Goal: Information Seeking & Learning: Find specific fact

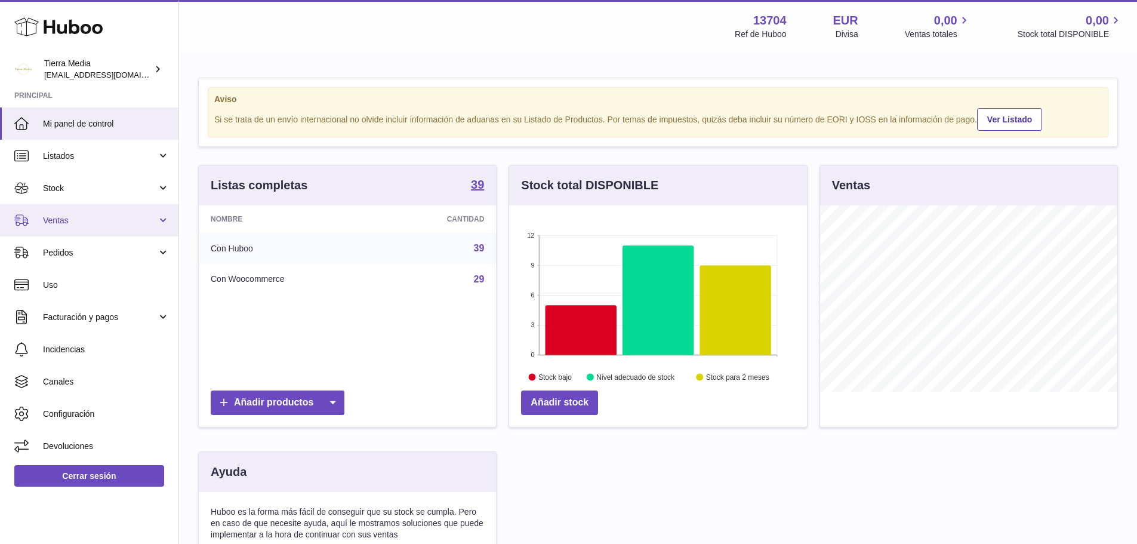
scroll to position [186, 298]
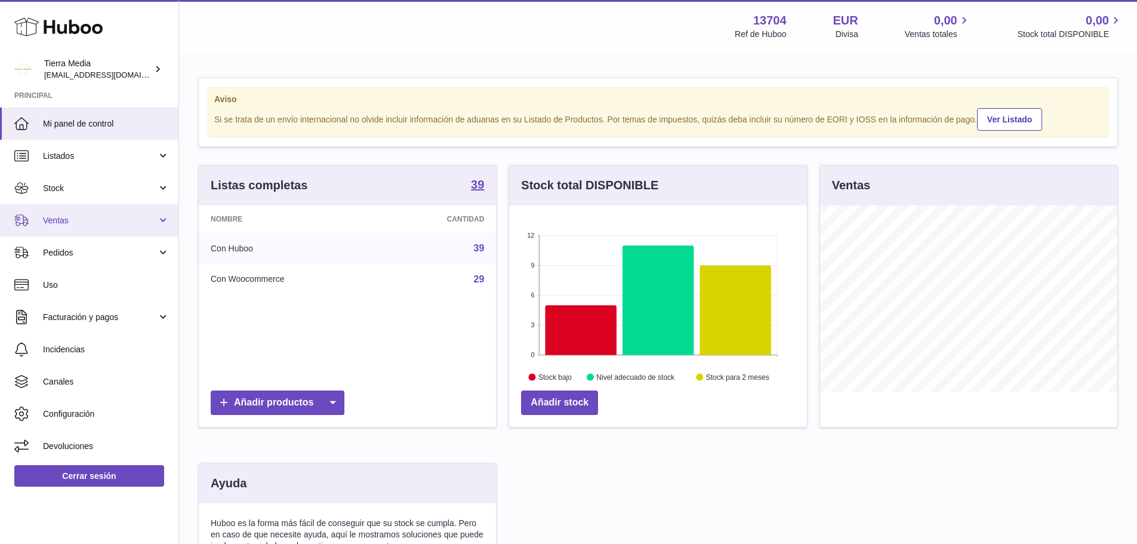
click at [85, 226] on span "Ventas" at bounding box center [100, 220] width 114 height 11
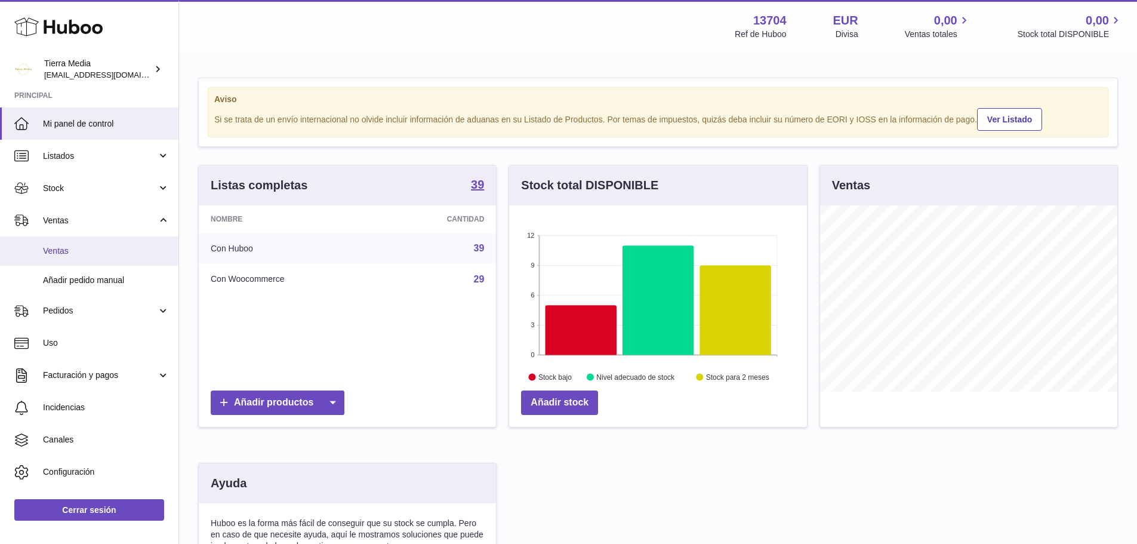
click at [85, 248] on span "Ventas" at bounding box center [106, 250] width 127 height 11
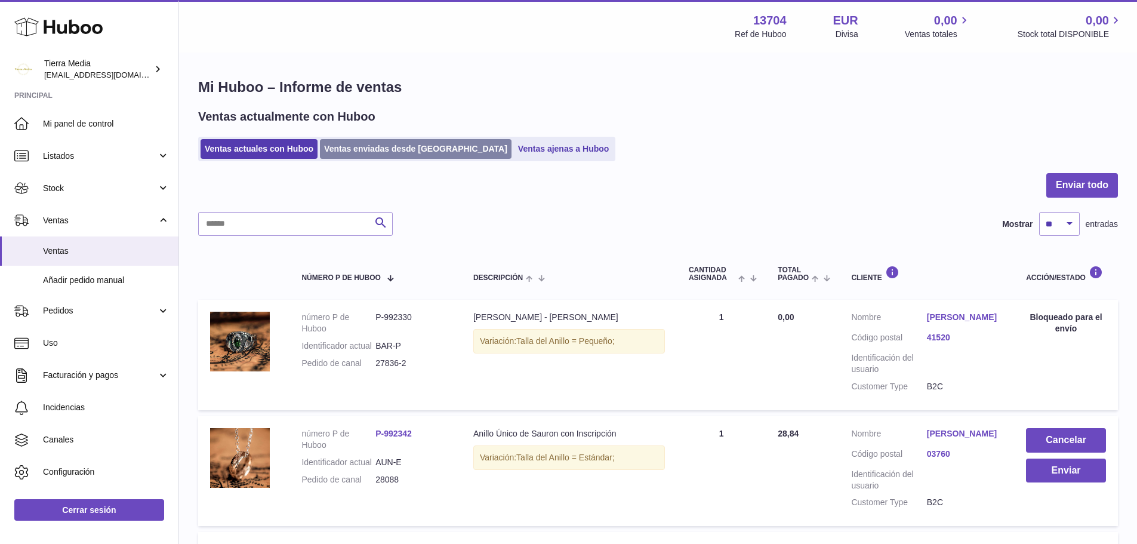
click at [355, 147] on link "Ventas enviadas desde Huboo" at bounding box center [416, 149] width 192 height 20
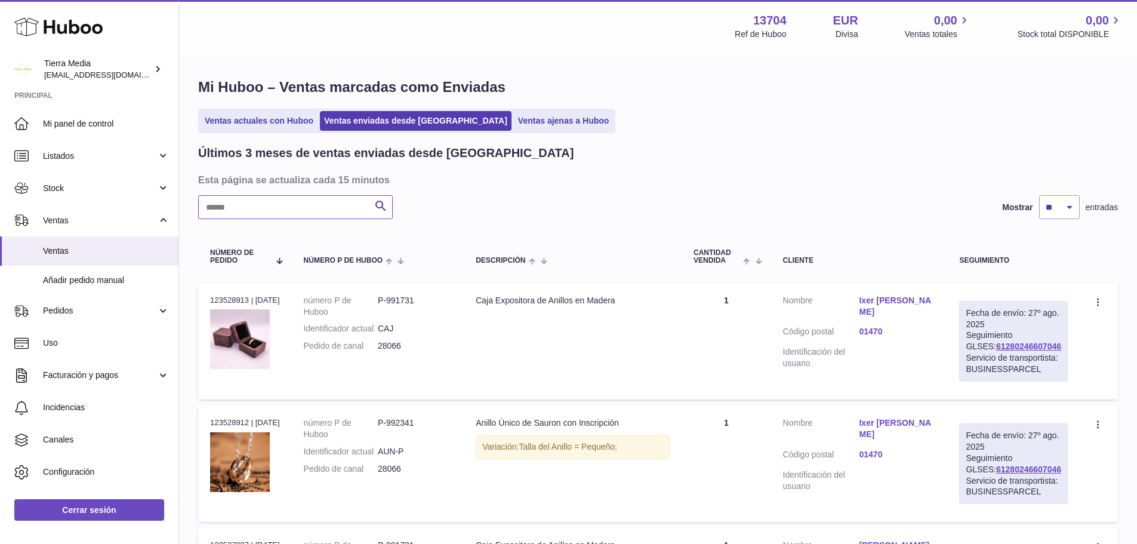
click at [288, 211] on input "text" at bounding box center [295, 207] width 195 height 24
paste input "**********"
type input "**********"
click at [888, 299] on link "[PERSON_NAME]" at bounding box center [897, 300] width 76 height 11
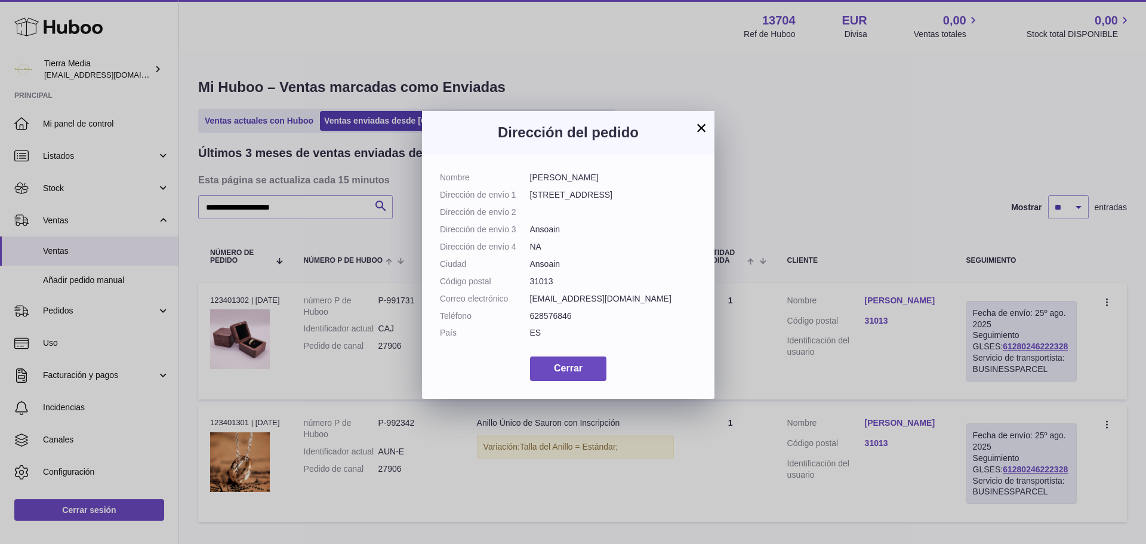
click at [700, 127] on button "×" at bounding box center [701, 128] width 14 height 14
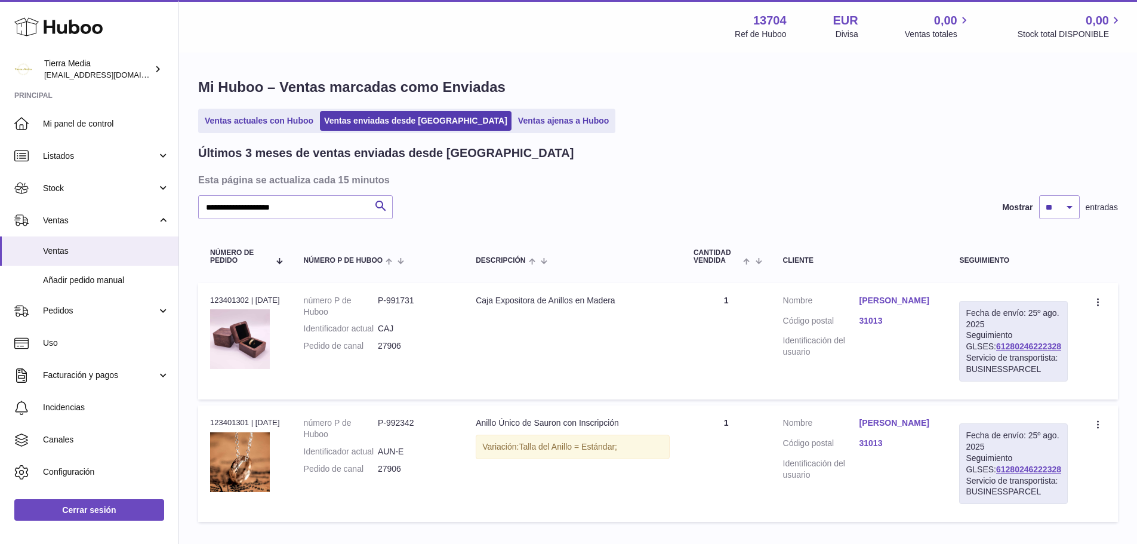
drag, startPoint x: 1053, startPoint y: 347, endPoint x: 852, endPoint y: 298, distance: 206.5
click at [974, 349] on div "Fecha de envío: [DATE] Seguimiento GLSES: 61280246222328 Servicio de transporti…" at bounding box center [1013, 341] width 109 height 81
copy link "61280246222328"
drag, startPoint x: 411, startPoint y: 358, endPoint x: 382, endPoint y: 360, distance: 29.3
click at [382, 358] on dl "número P de Huboo P-991731 Identificador actual CAJ Pedido de canal 27906" at bounding box center [378, 326] width 149 height 63
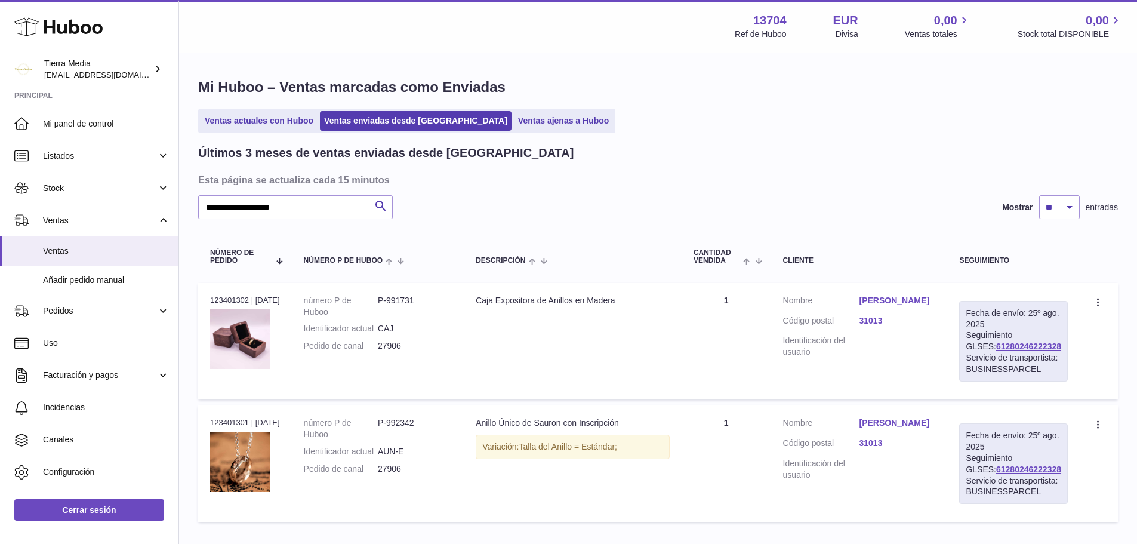
copy dl "27906"
click at [889, 302] on link "[PERSON_NAME]" at bounding box center [897, 300] width 76 height 11
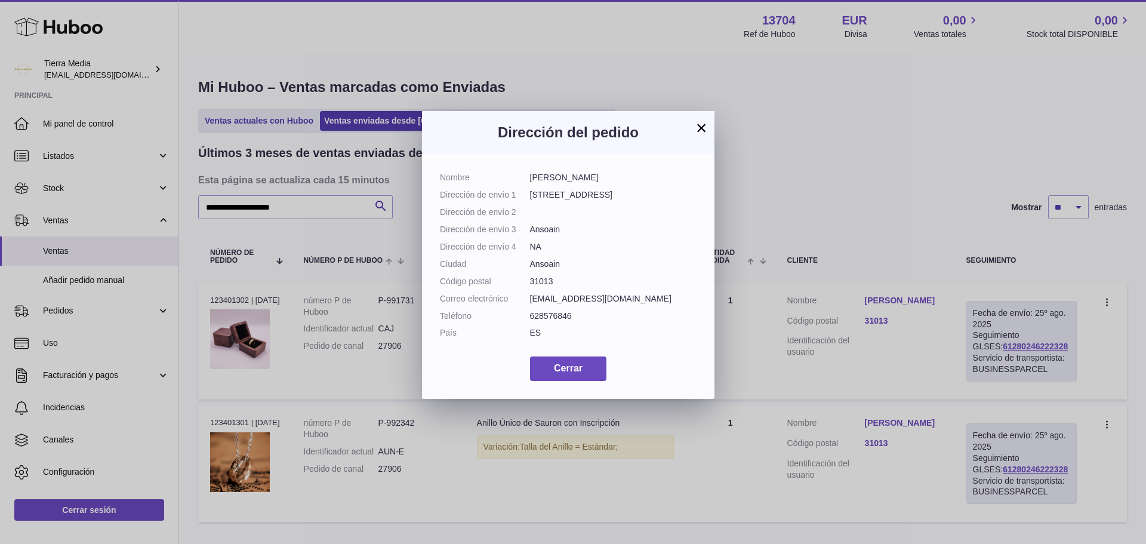
drag, startPoint x: 622, startPoint y: 176, endPoint x: 530, endPoint y: 179, distance: 92.0
click at [530, 179] on dd "[PERSON_NAME]" at bounding box center [613, 177] width 167 height 11
copy dd "[PERSON_NAME]"
